Goal: Check status

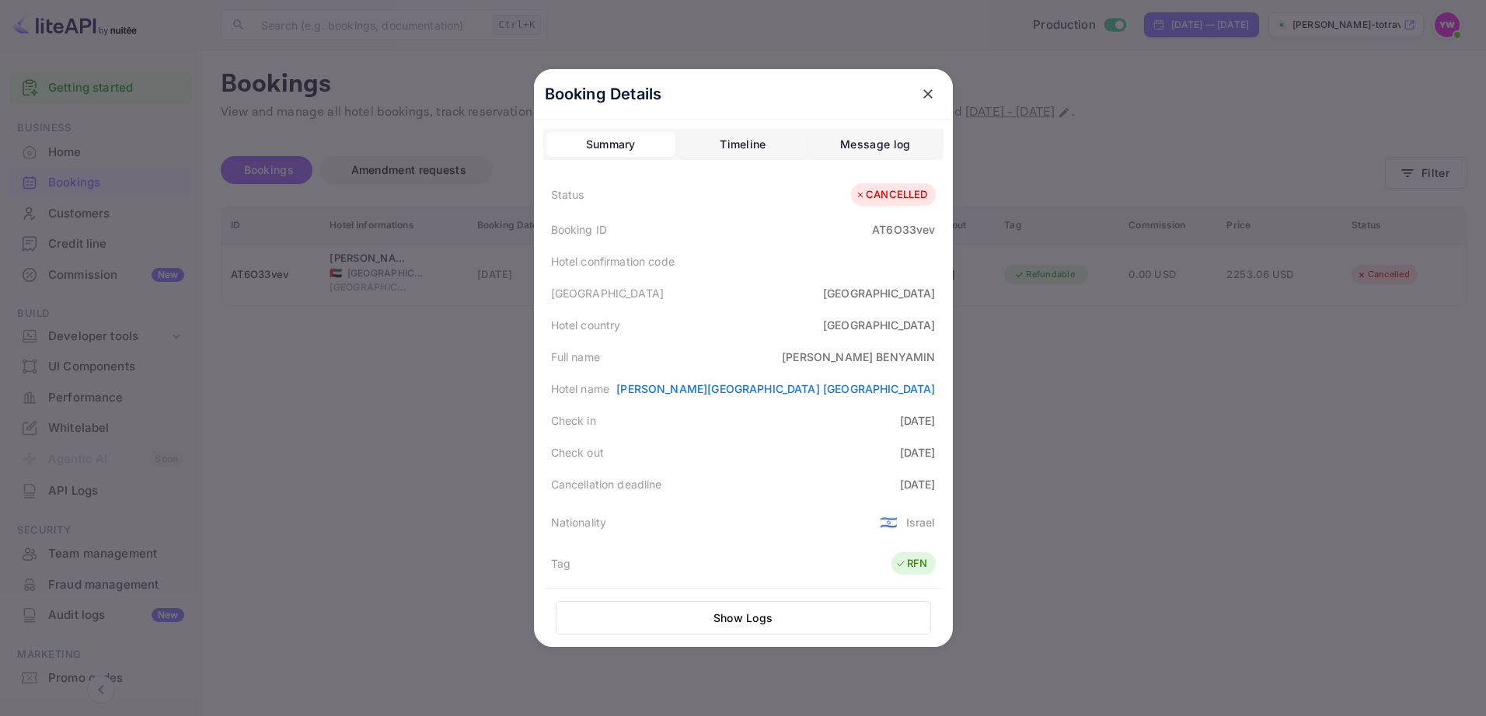
scroll to position [415, 0]
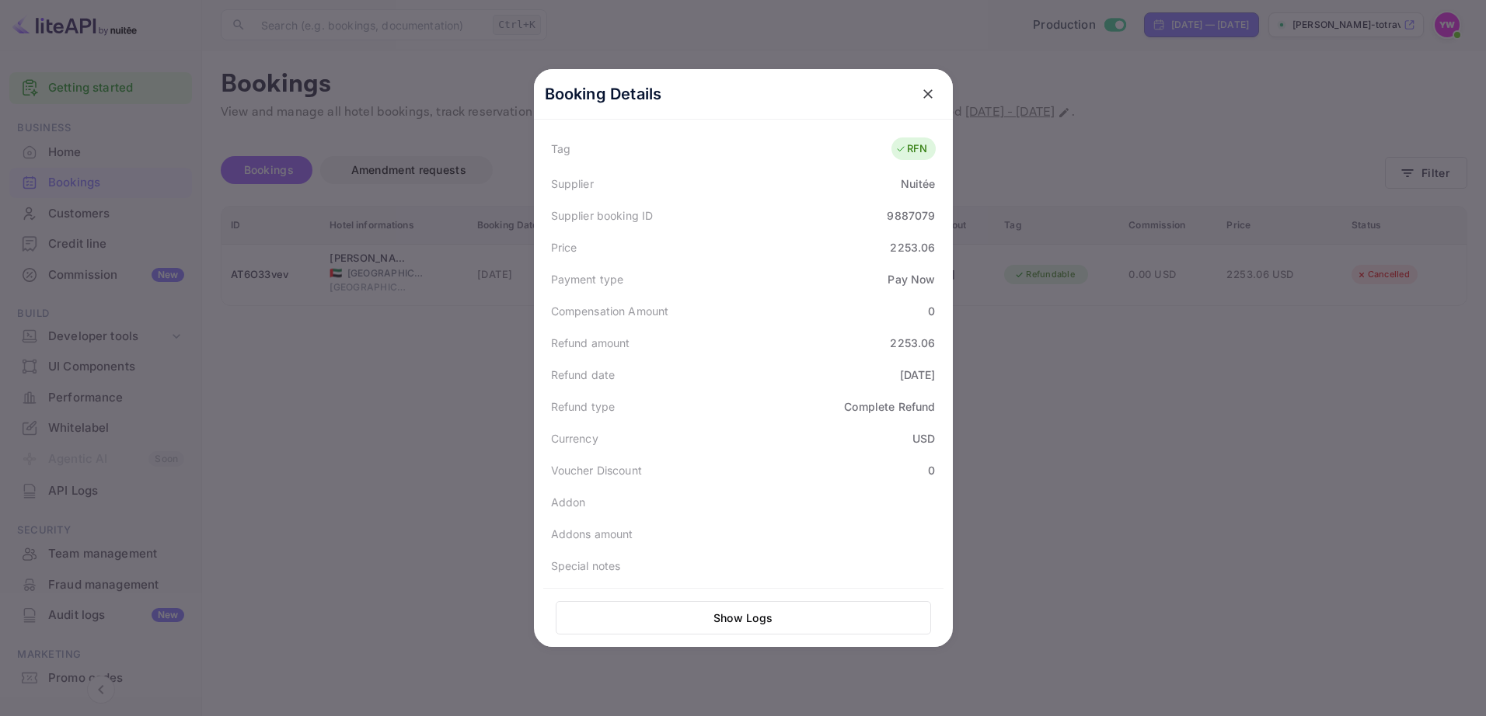
click at [924, 92] on icon "close" at bounding box center [927, 93] width 9 height 9
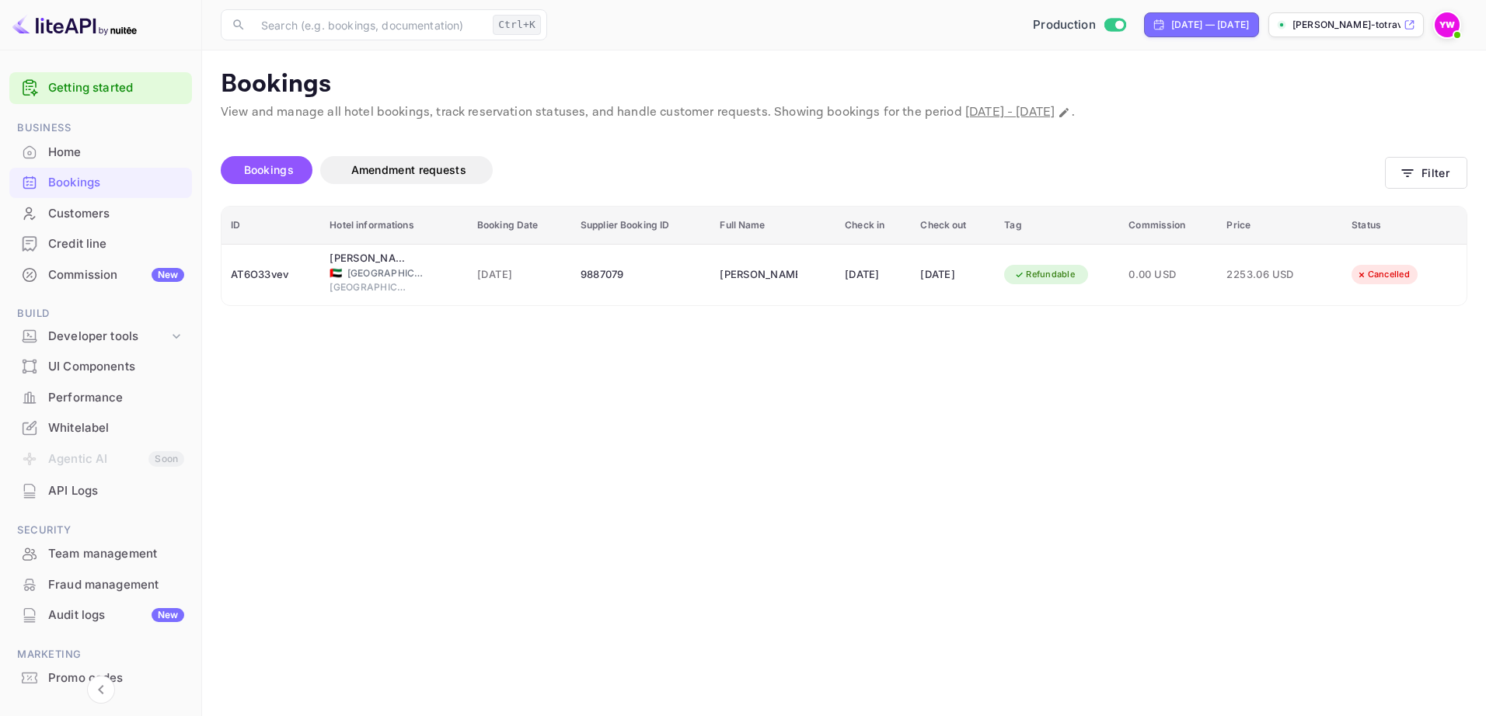
click at [80, 183] on div "Bookings" at bounding box center [116, 183] width 136 height 18
click at [1431, 170] on button "Filter" at bounding box center [1426, 173] width 82 height 32
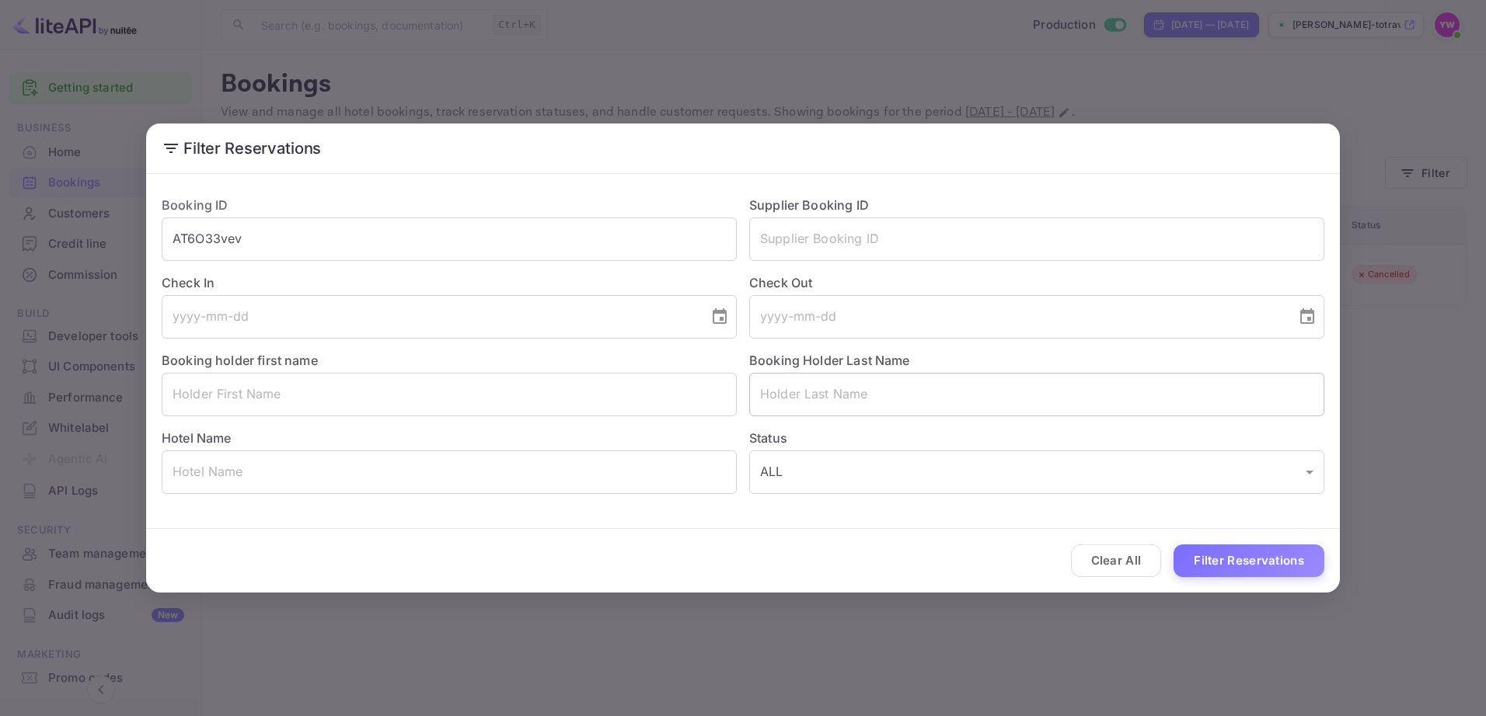
click at [782, 396] on input "text" at bounding box center [1036, 395] width 575 height 44
paste input "KANAWAT"
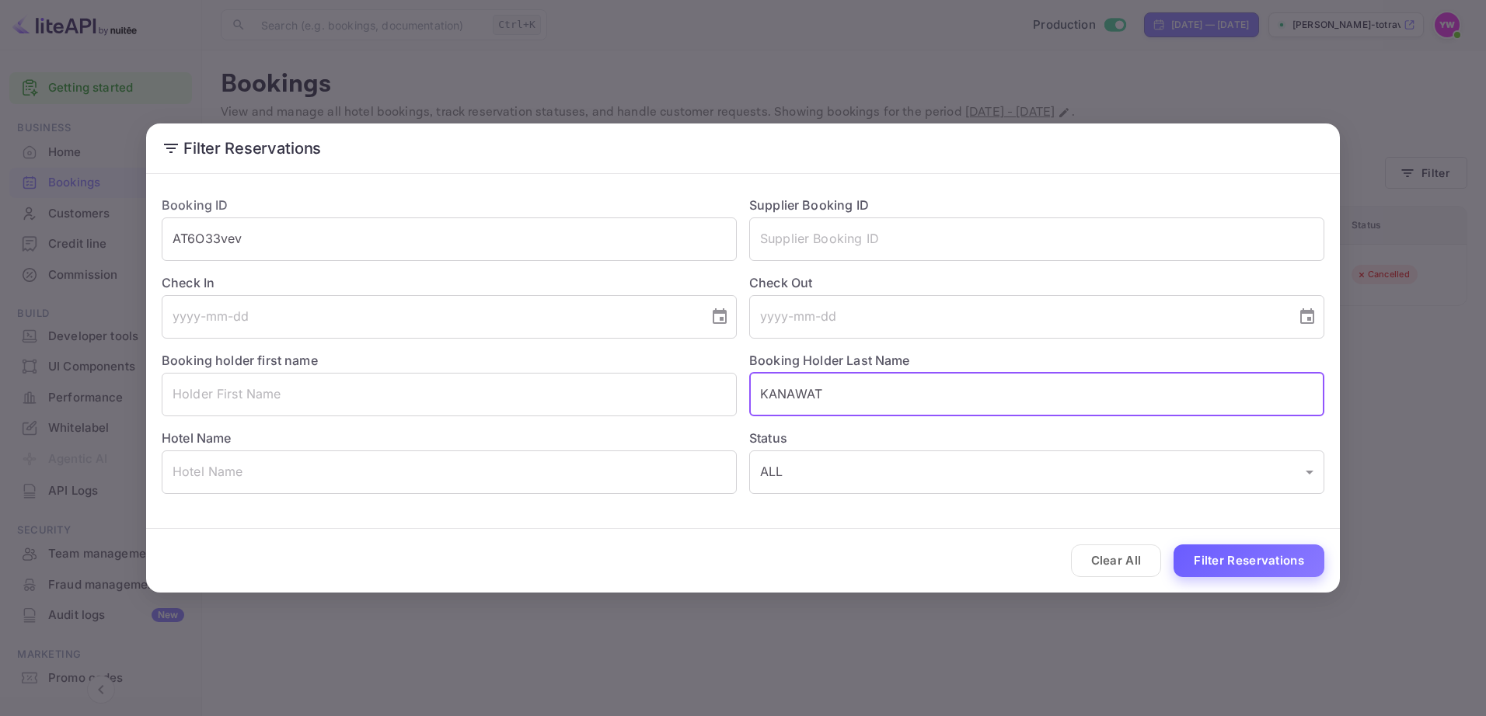
type input "KANAWAT"
click at [1267, 567] on button "Filter Reservations" at bounding box center [1248, 561] width 151 height 33
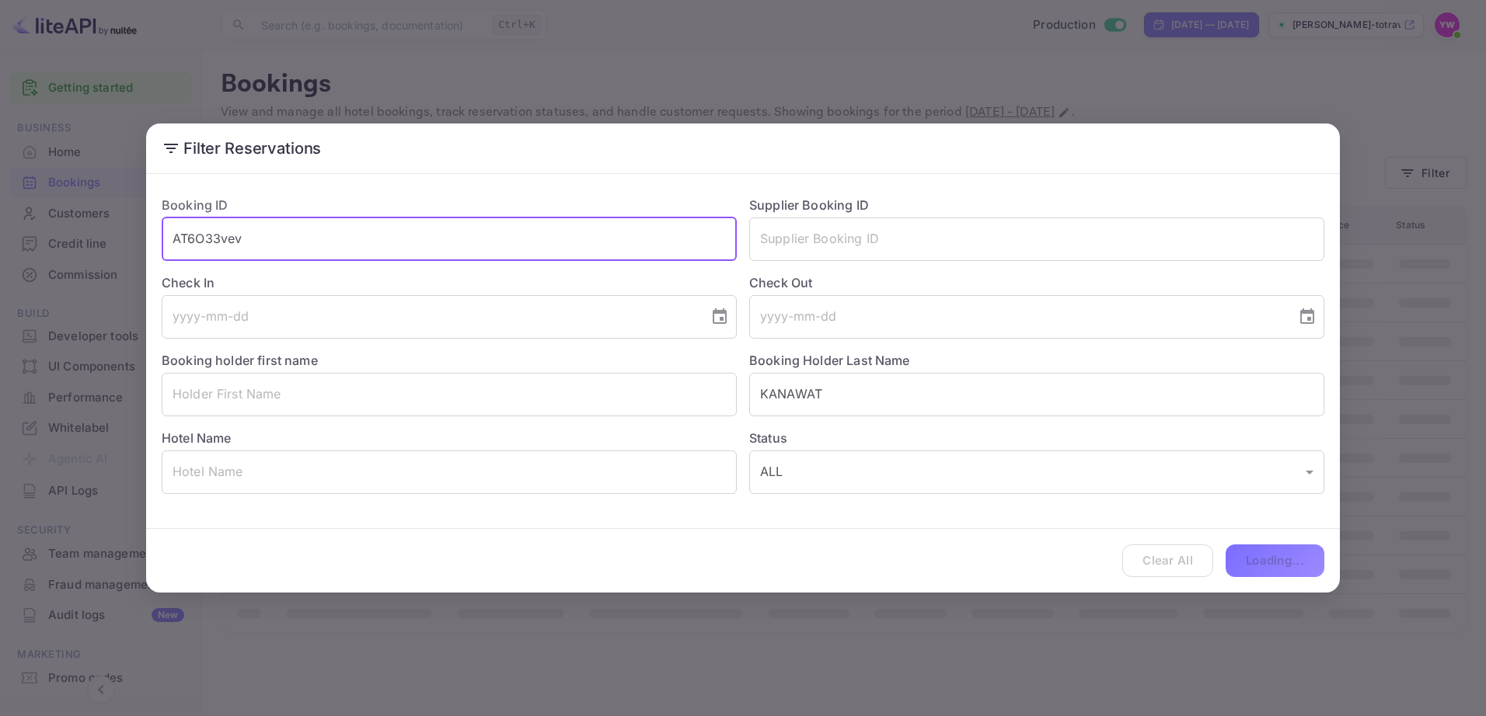
drag, startPoint x: 275, startPoint y: 233, endPoint x: 121, endPoint y: 241, distance: 154.1
click at [121, 241] on div "Filter Reservations Booking ID AT6O33vev ​ Supplier Booking ID ​ Check In ​ Che…" at bounding box center [743, 358] width 1486 height 716
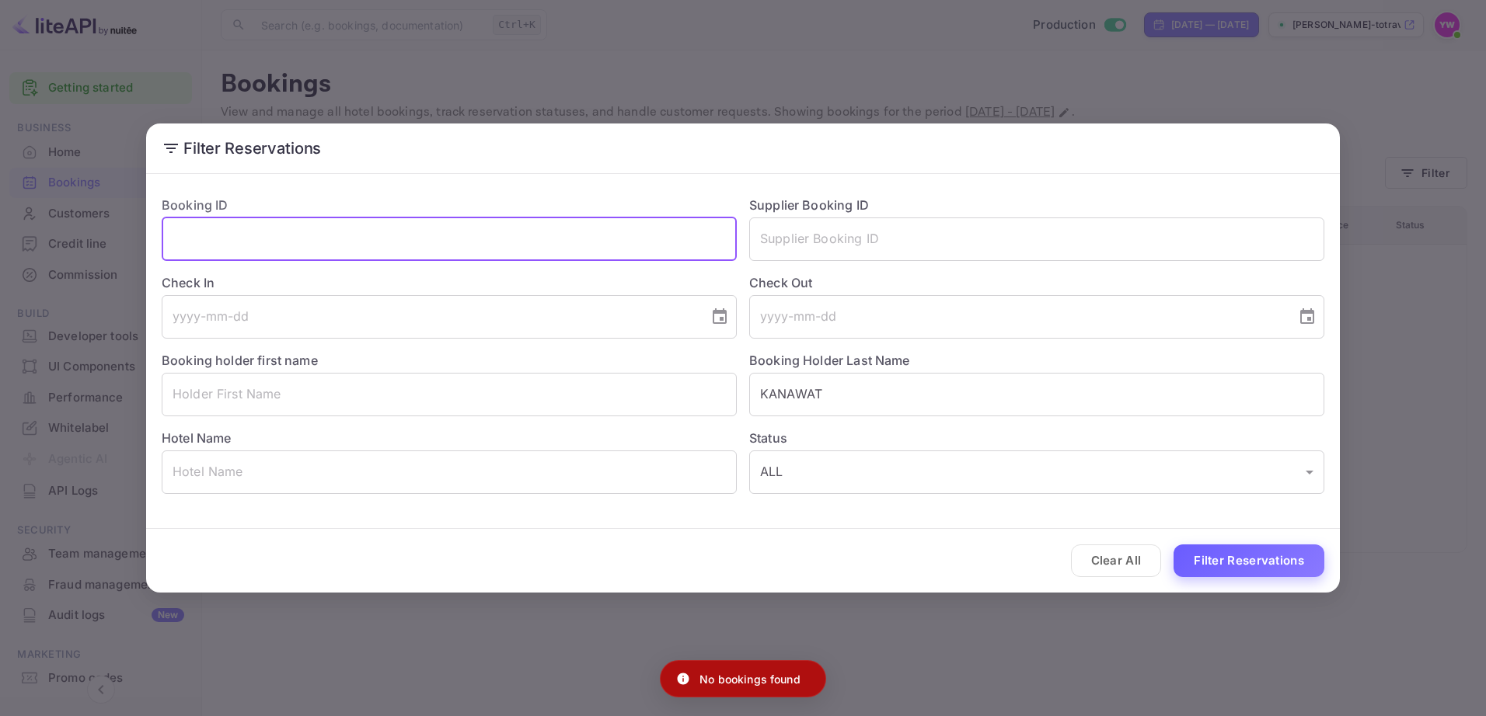
click at [1232, 553] on button "Filter Reservations" at bounding box center [1248, 561] width 151 height 33
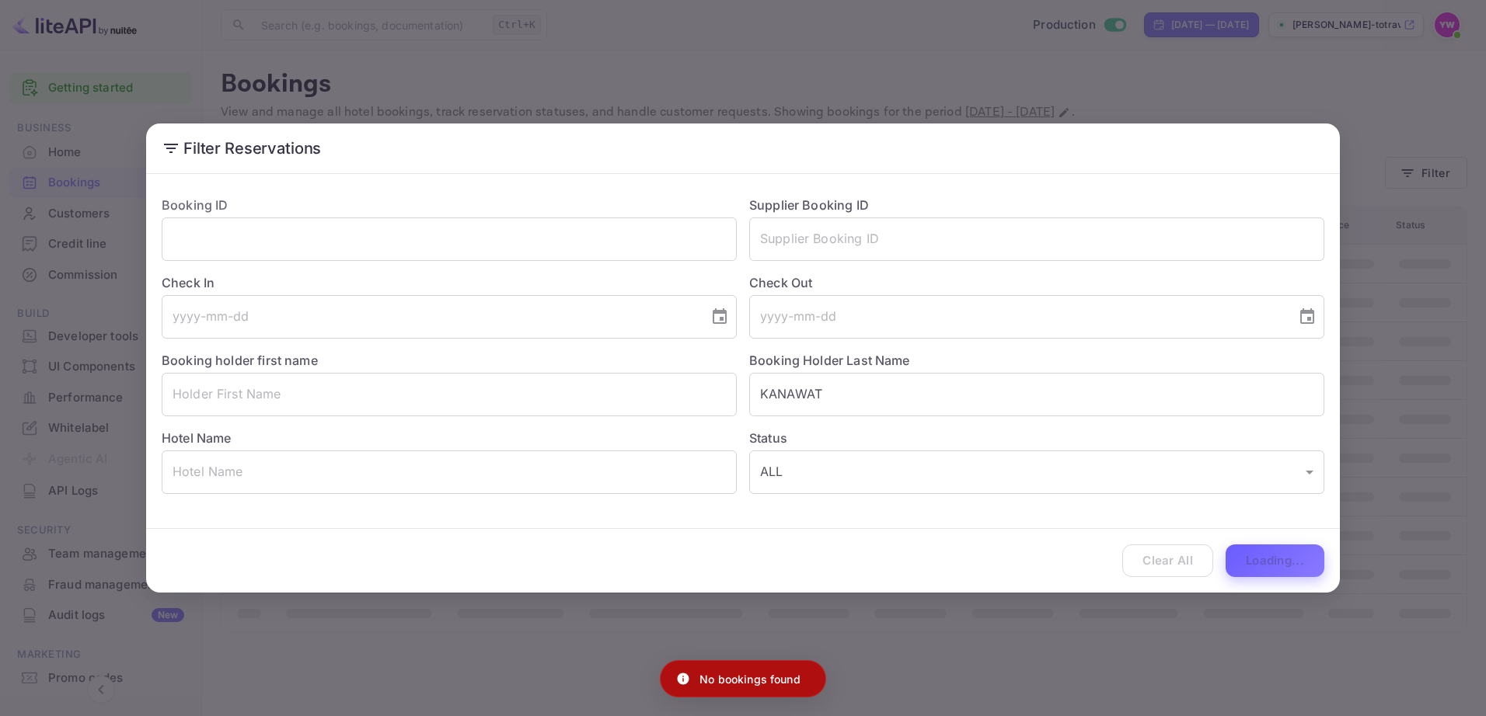
click at [1232, 553] on div "Clear All Loading..." at bounding box center [743, 561] width 1194 height 64
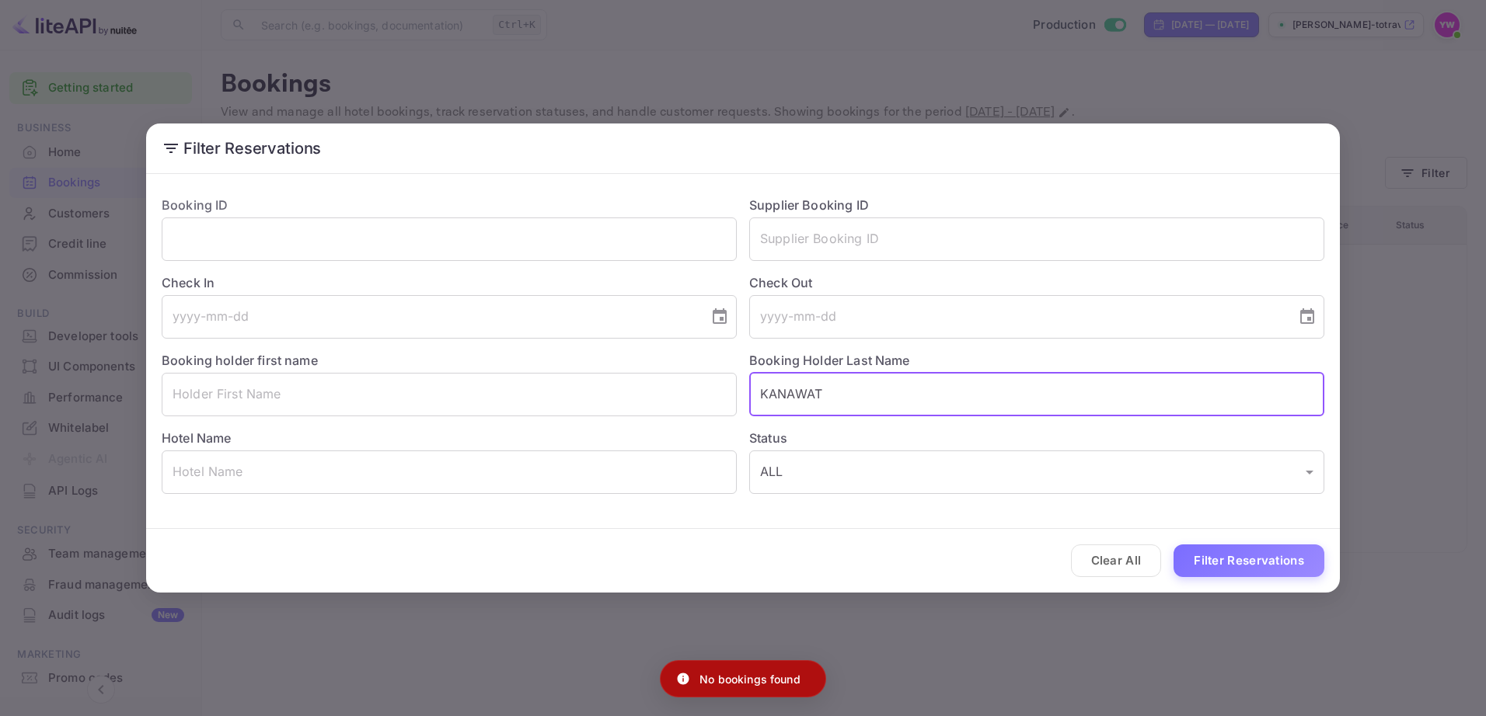
click at [898, 399] on input "KANAWAT" at bounding box center [1036, 395] width 575 height 44
click at [767, 682] on p "No bookings found" at bounding box center [749, 679] width 101 height 16
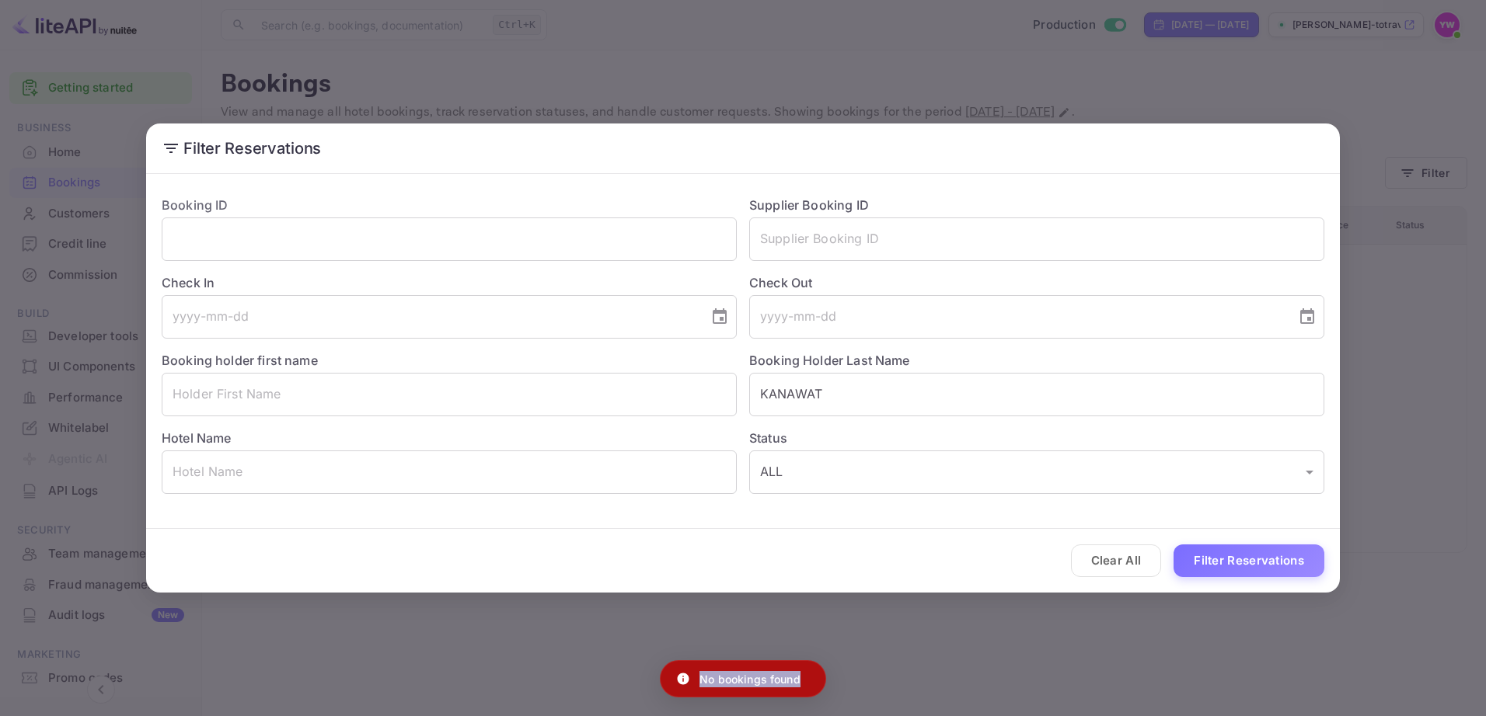
click at [767, 682] on p "No bookings found" at bounding box center [749, 679] width 101 height 16
copy div "No bookings found"
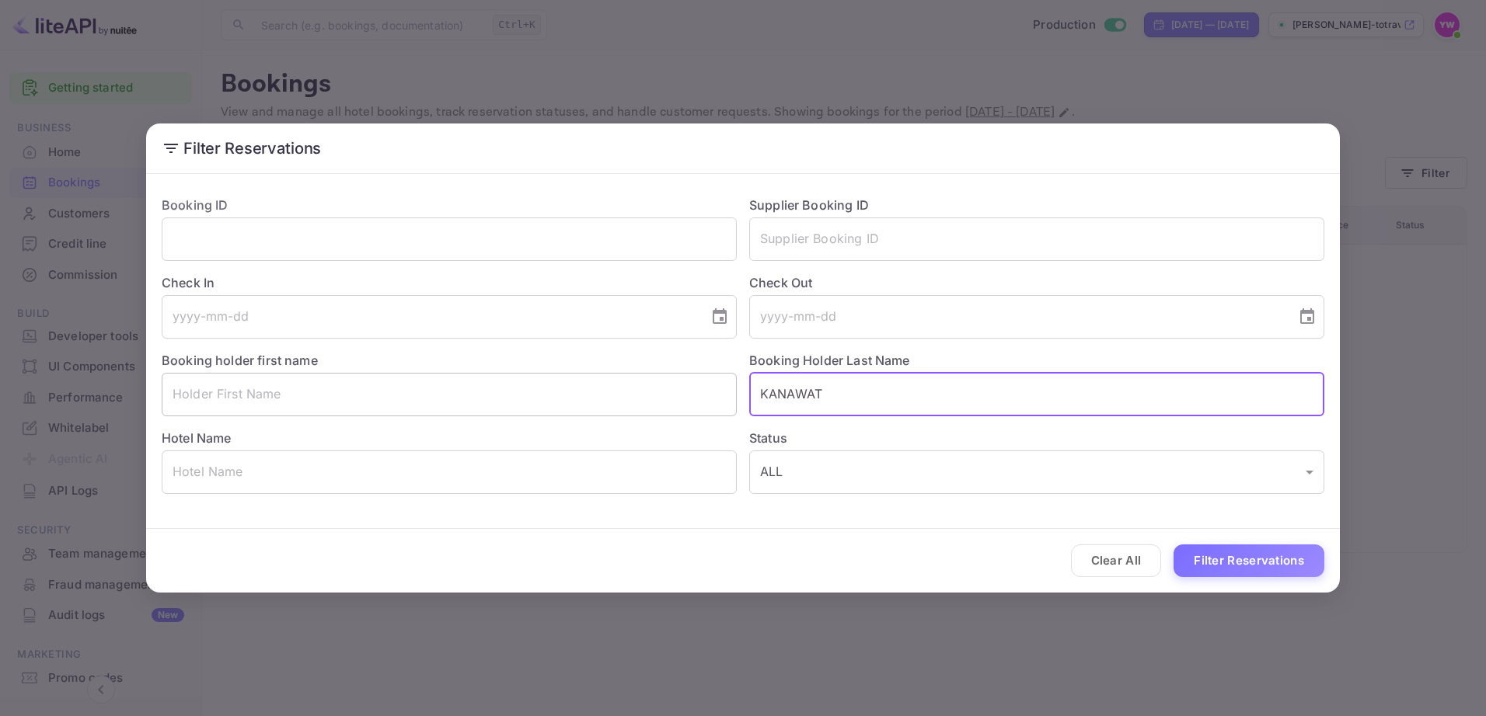
drag, startPoint x: 855, startPoint y: 392, endPoint x: 663, endPoint y: 396, distance: 192.0
click at [663, 396] on div "Booking ID ​ Supplier Booking ID ​ Check In ​ Check Out ​ Booking holder first …" at bounding box center [736, 338] width 1175 height 311
click at [619, 477] on input "text" at bounding box center [449, 473] width 575 height 44
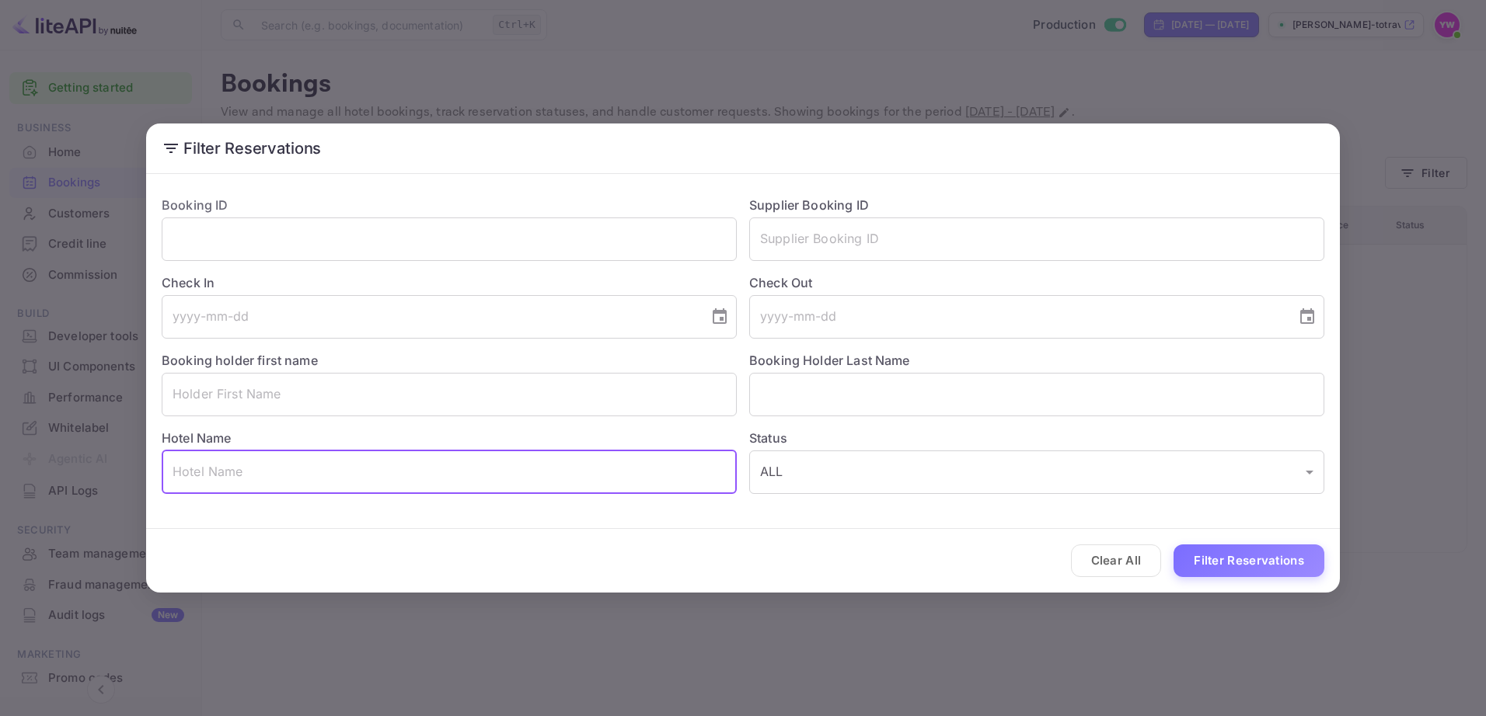
paste input "Amman Rotana"
type input "Amman Rotana"
click at [1262, 566] on button "Filter Reservations" at bounding box center [1248, 561] width 151 height 33
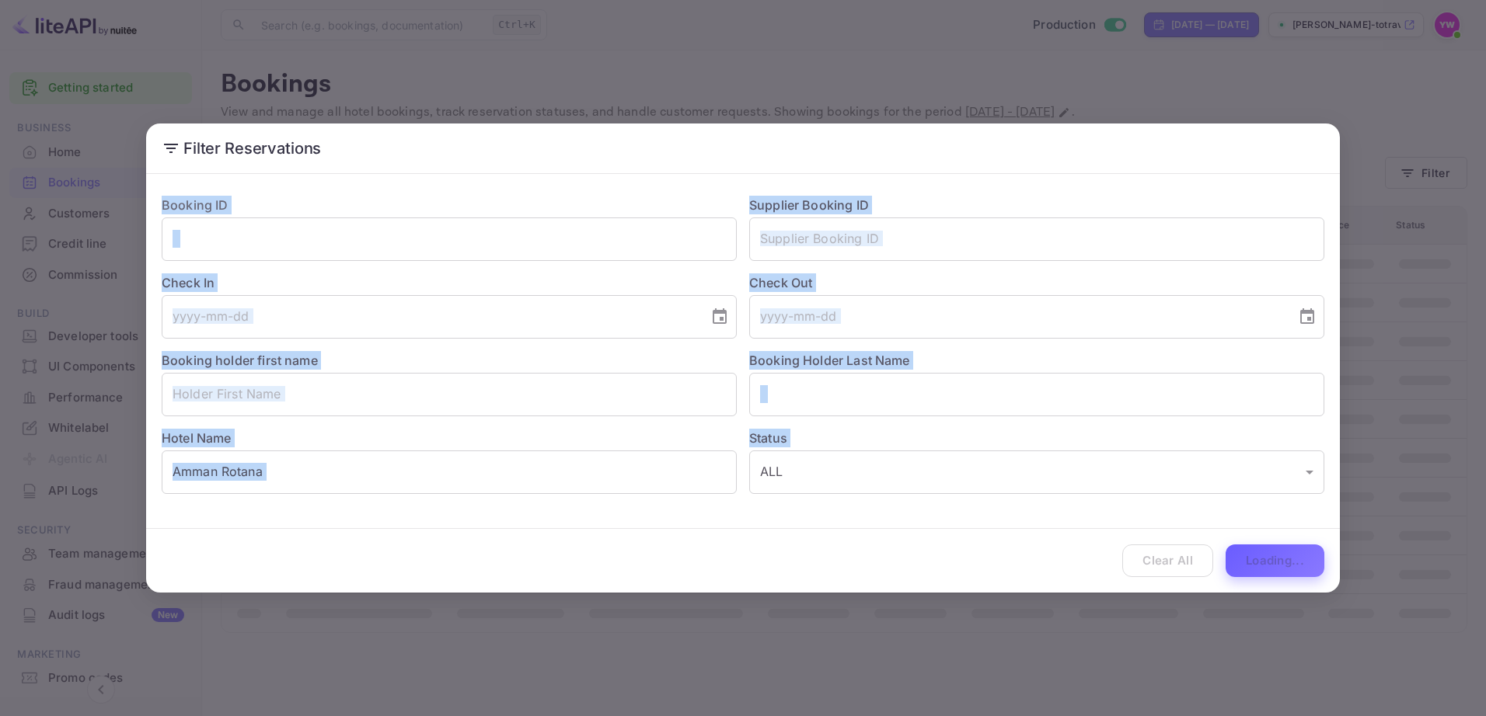
click at [1262, 566] on div "Clear All Loading..." at bounding box center [743, 561] width 1194 height 64
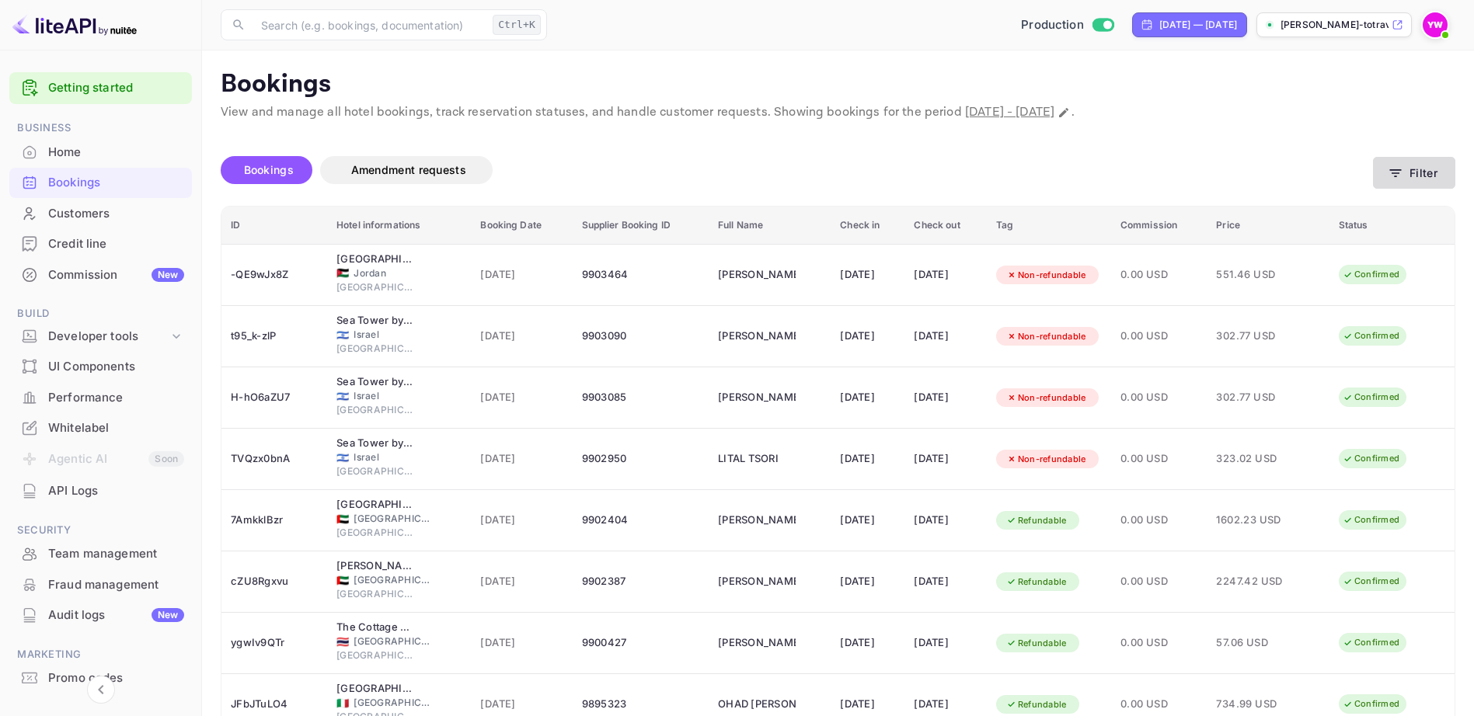
click at [1406, 163] on button "Filter" at bounding box center [1414, 173] width 82 height 32
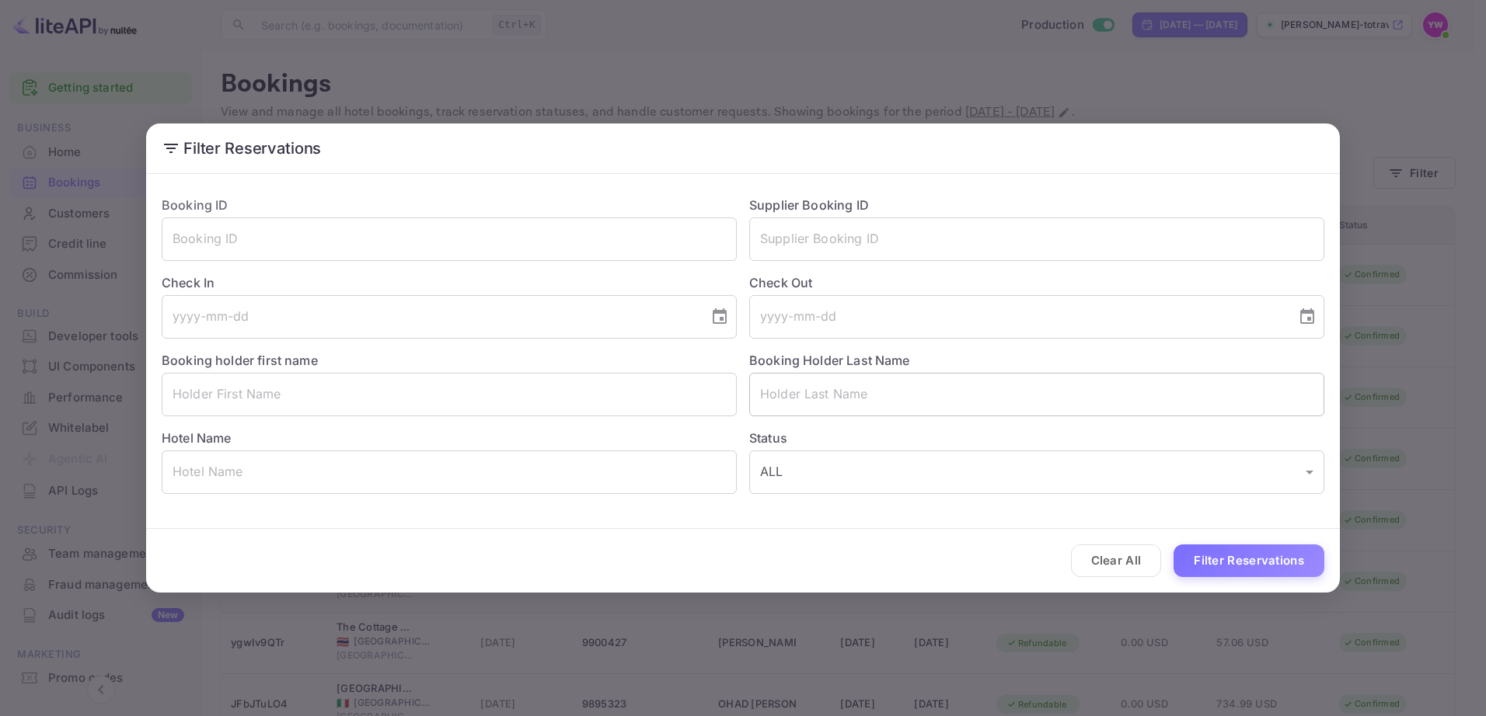
click at [841, 400] on input "text" at bounding box center [1036, 395] width 575 height 44
paste input "JIJINE"
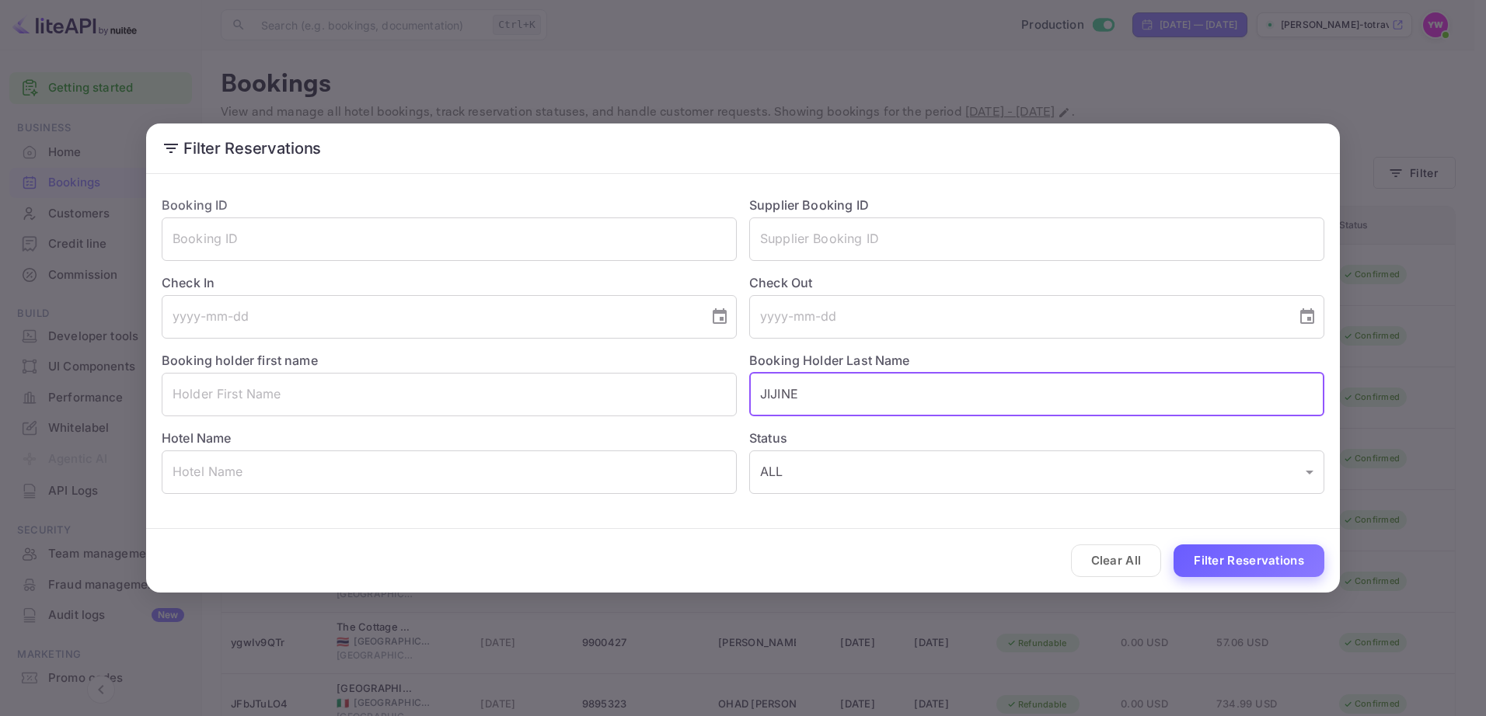
type input "JIJINE"
click at [1236, 560] on button "Filter Reservations" at bounding box center [1248, 561] width 151 height 33
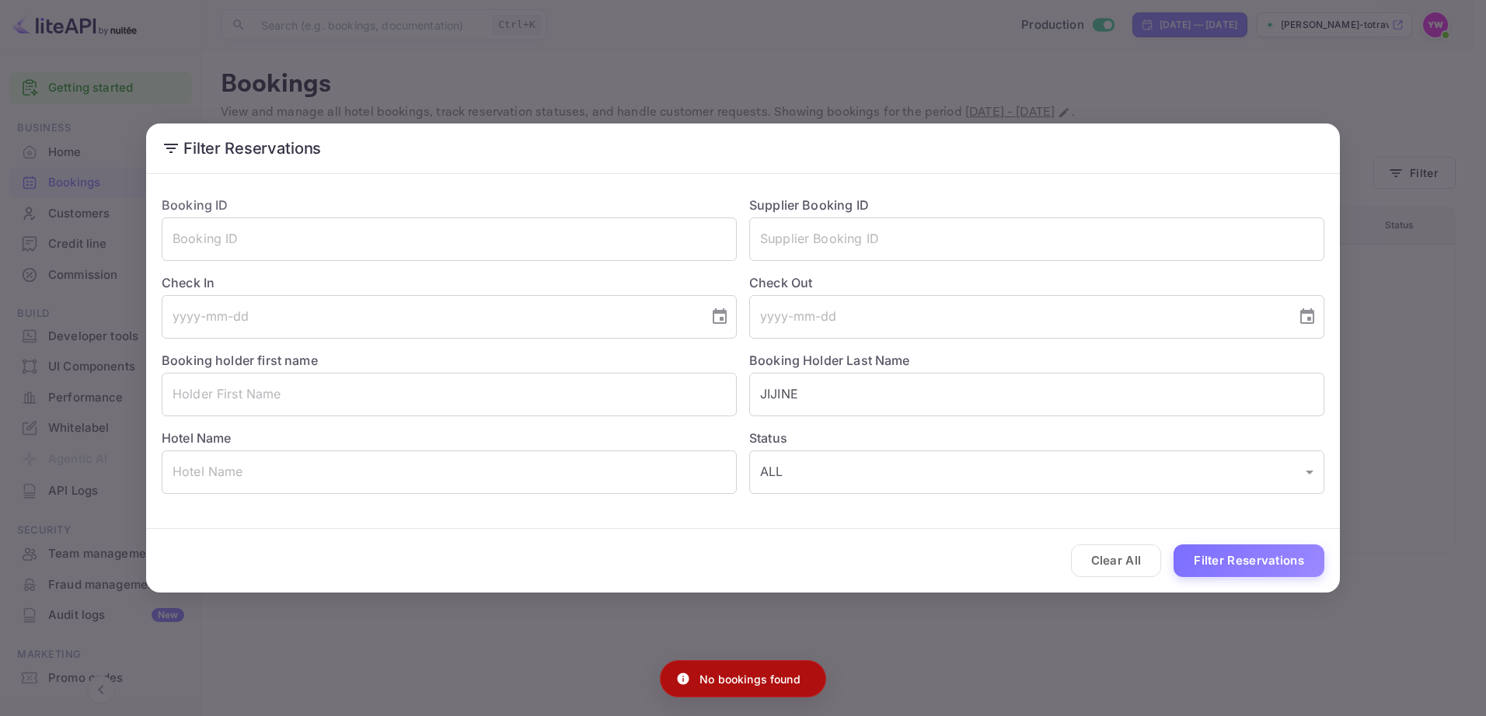
click at [769, 683] on p "No bookings found" at bounding box center [749, 679] width 101 height 16
copy div "No bookings found"
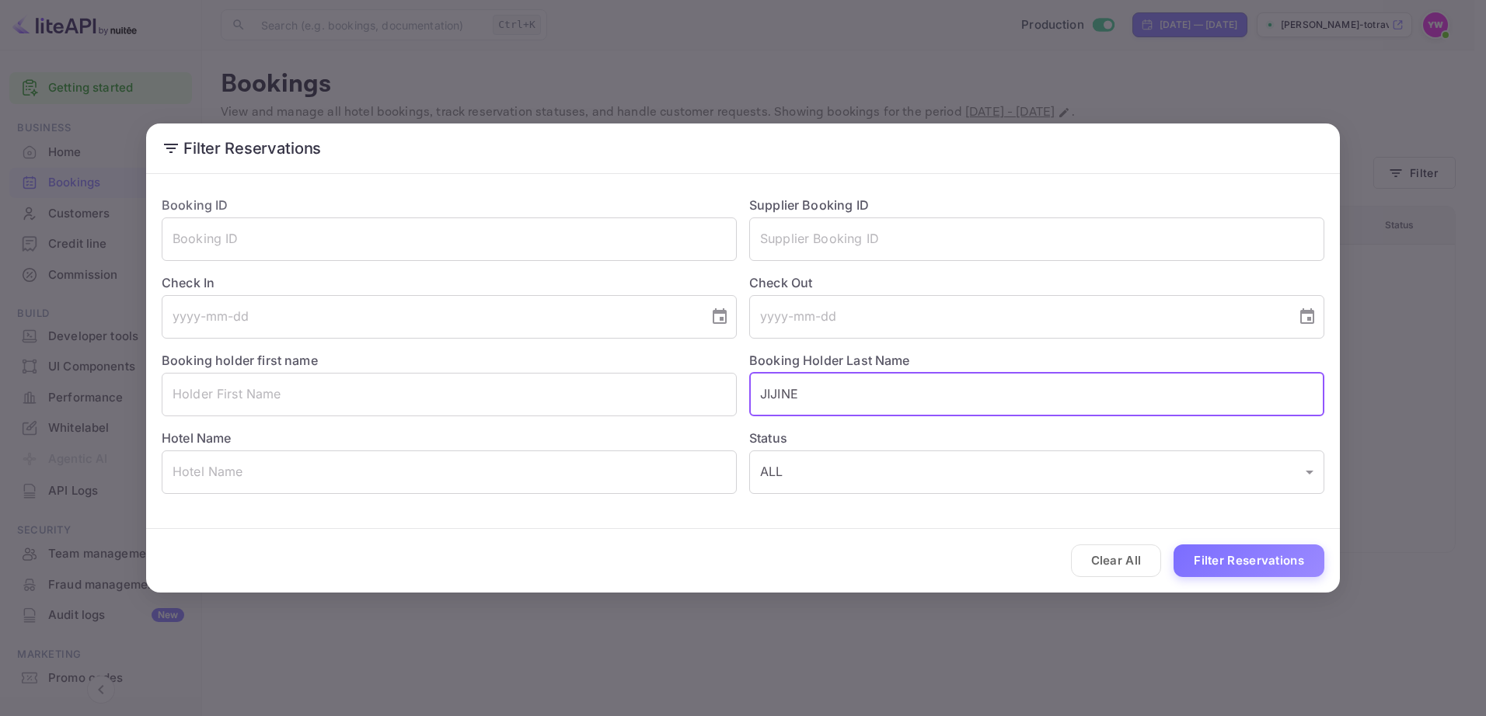
click at [785, 395] on input "JIJINE" at bounding box center [1036, 395] width 575 height 44
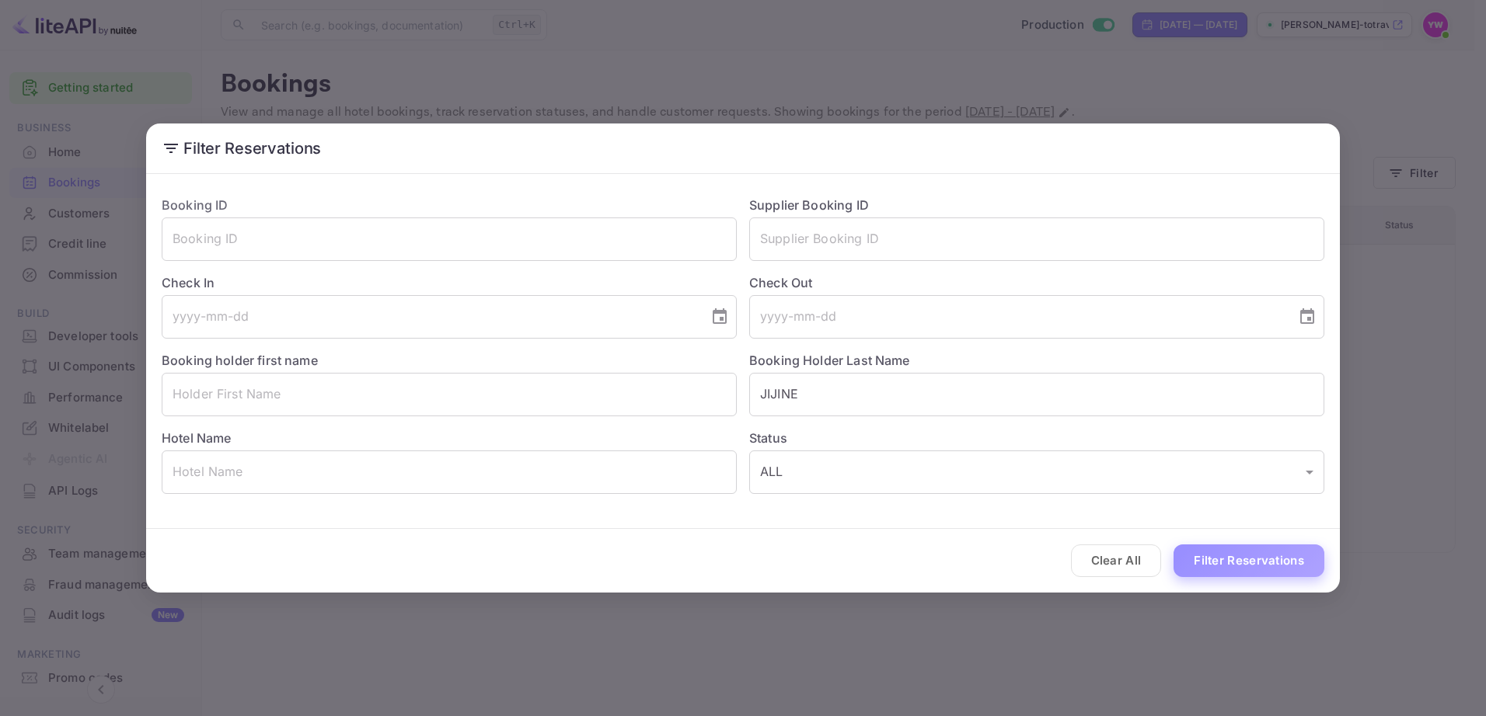
click at [1271, 560] on button "Filter Reservations" at bounding box center [1248, 561] width 151 height 33
click at [738, 675] on p "No bookings found" at bounding box center [749, 679] width 101 height 16
copy div "No bookings found"
